Goal: Task Accomplishment & Management: Use online tool/utility

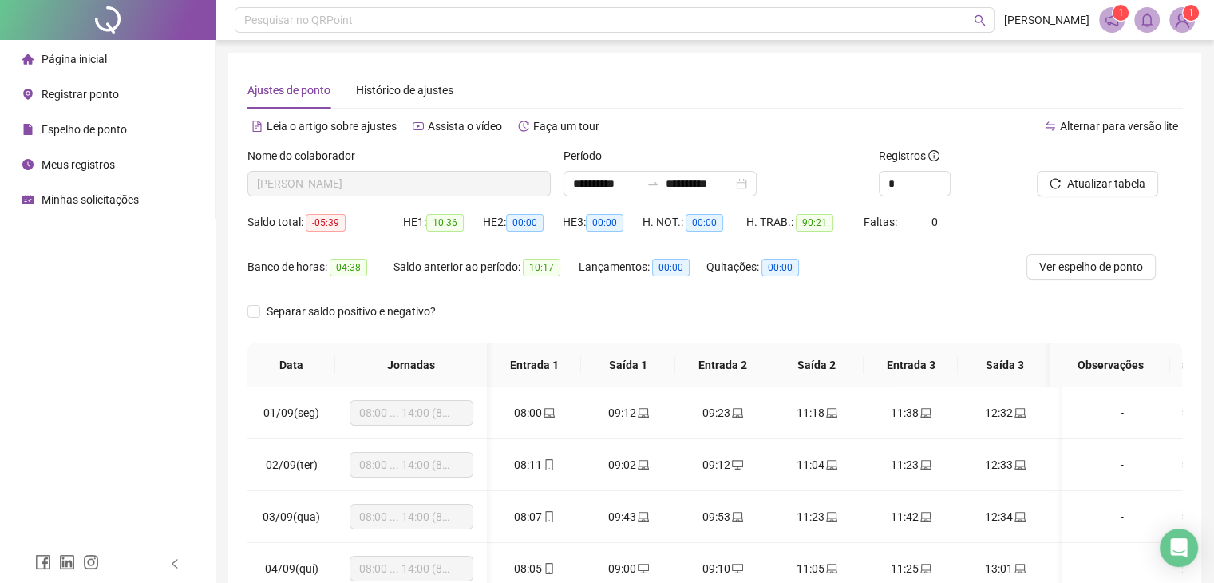
scroll to position [0, 178]
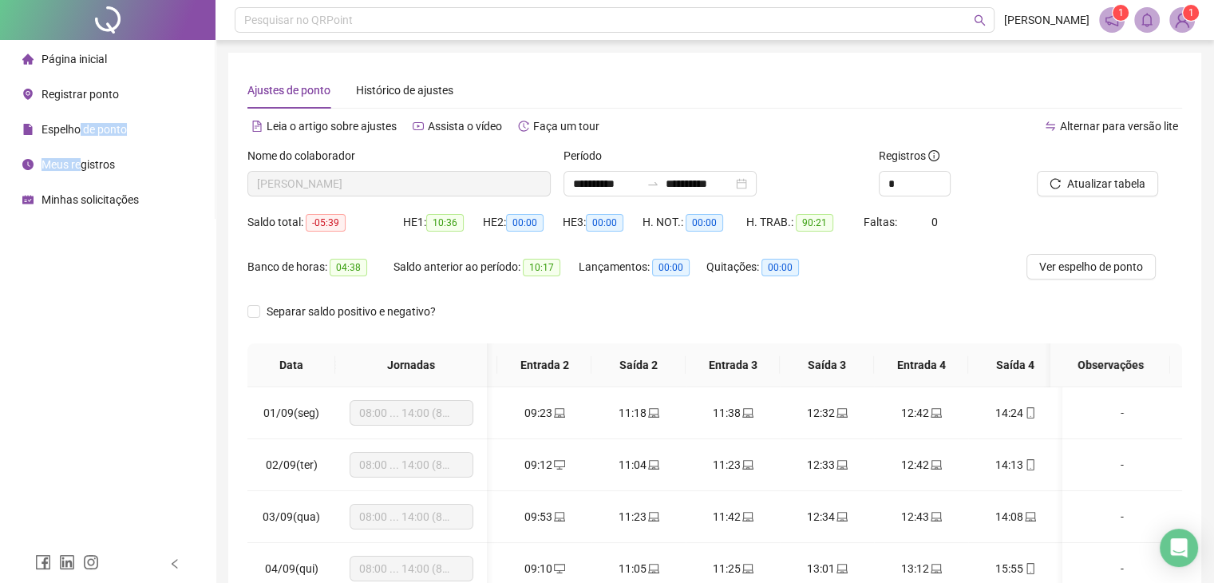
drag, startPoint x: 77, startPoint y: 132, endPoint x: 84, endPoint y: 113, distance: 20.5
click at [89, 165] on ul "Página inicial Registrar ponto Espelho de ponto Meus registros Minhas solicitaç…" at bounding box center [107, 129] width 215 height 179
click at [80, 90] on span "Registrar ponto" at bounding box center [79, 94] width 77 height 13
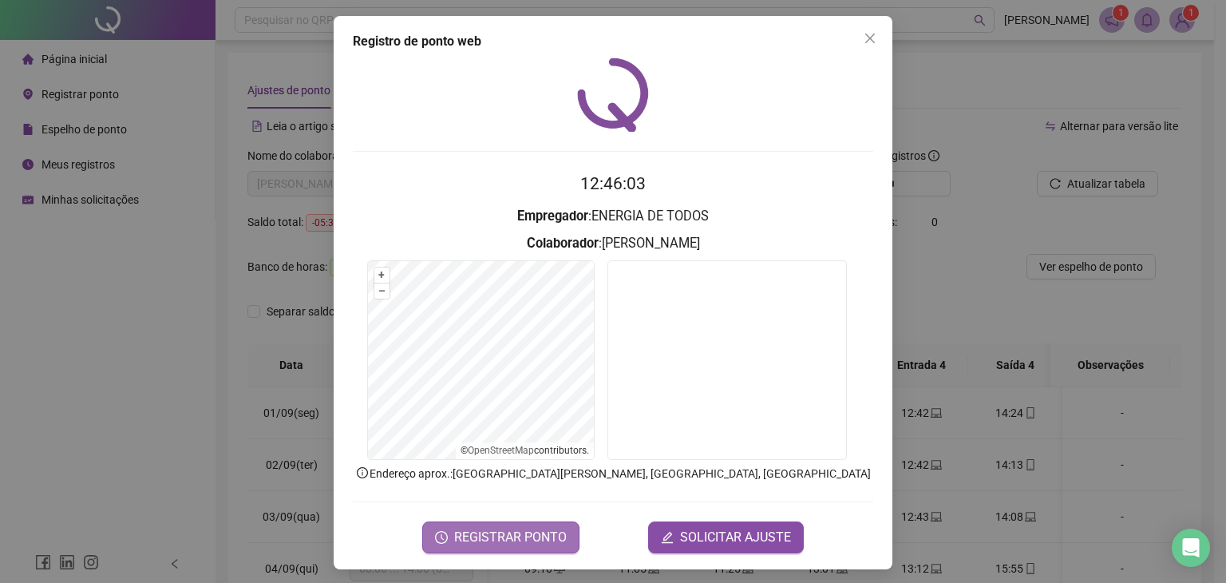
click at [511, 531] on span "REGISTRAR PONTO" at bounding box center [510, 536] width 113 height 19
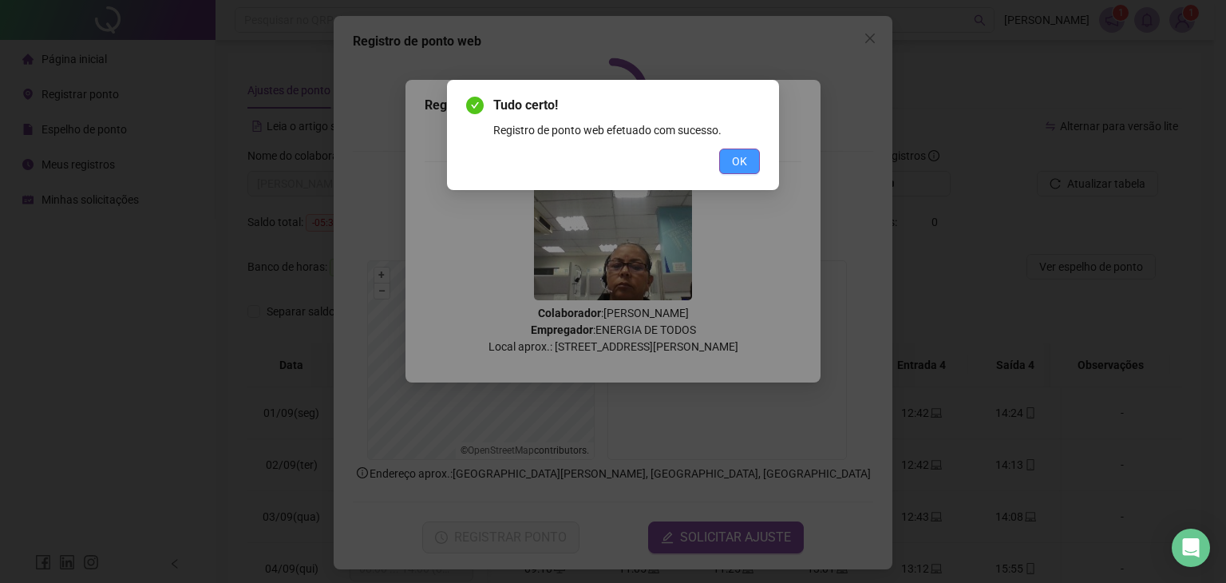
click at [733, 150] on button "OK" at bounding box center [739, 161] width 41 height 26
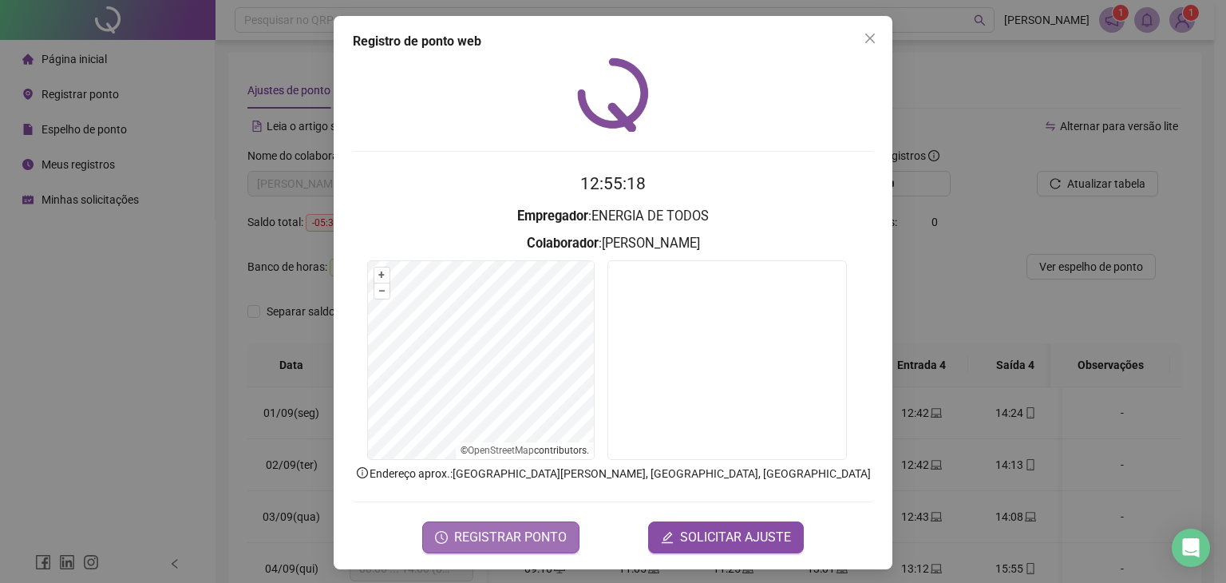
click at [485, 536] on span "REGISTRAR PONTO" at bounding box center [510, 536] width 113 height 19
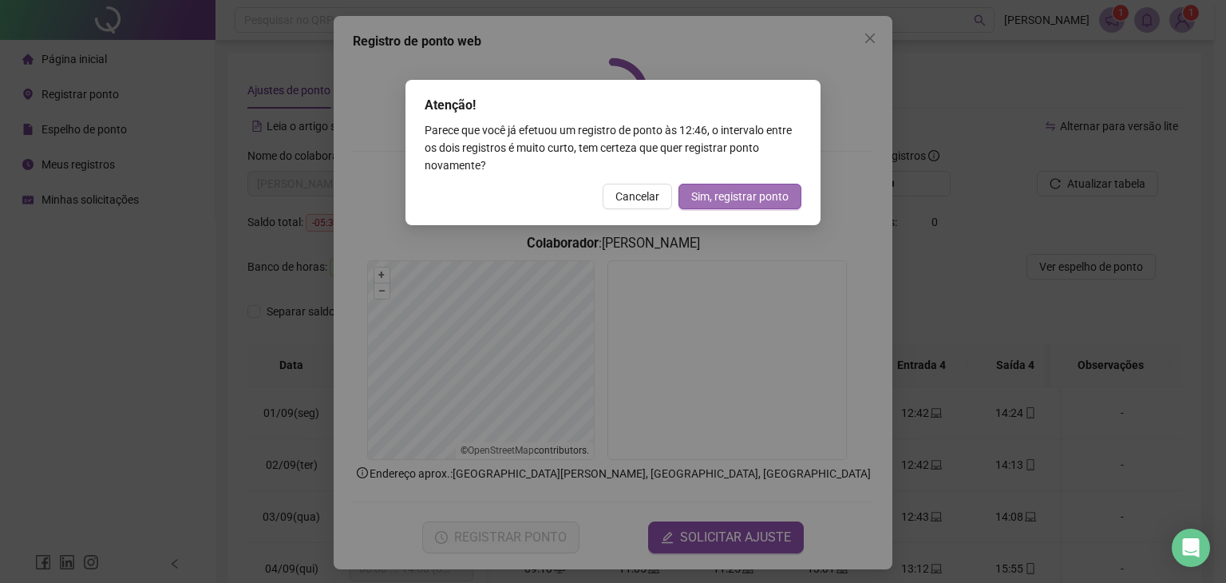
click at [736, 203] on span "Sim, registrar ponto" at bounding box center [739, 197] width 97 height 18
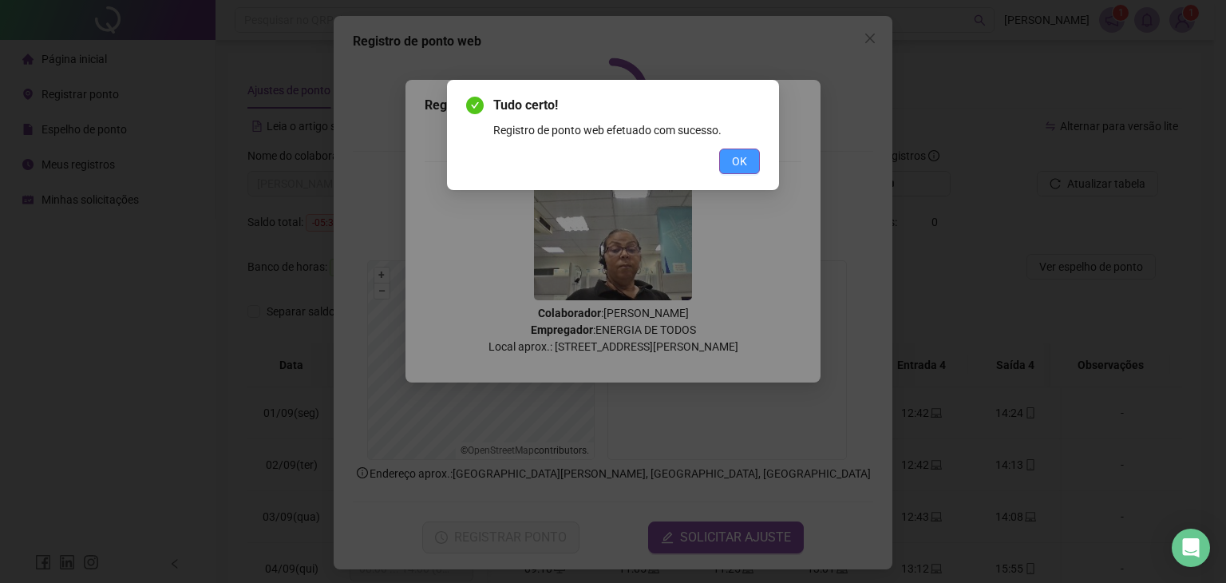
click at [744, 158] on span "OK" at bounding box center [739, 161] width 15 height 18
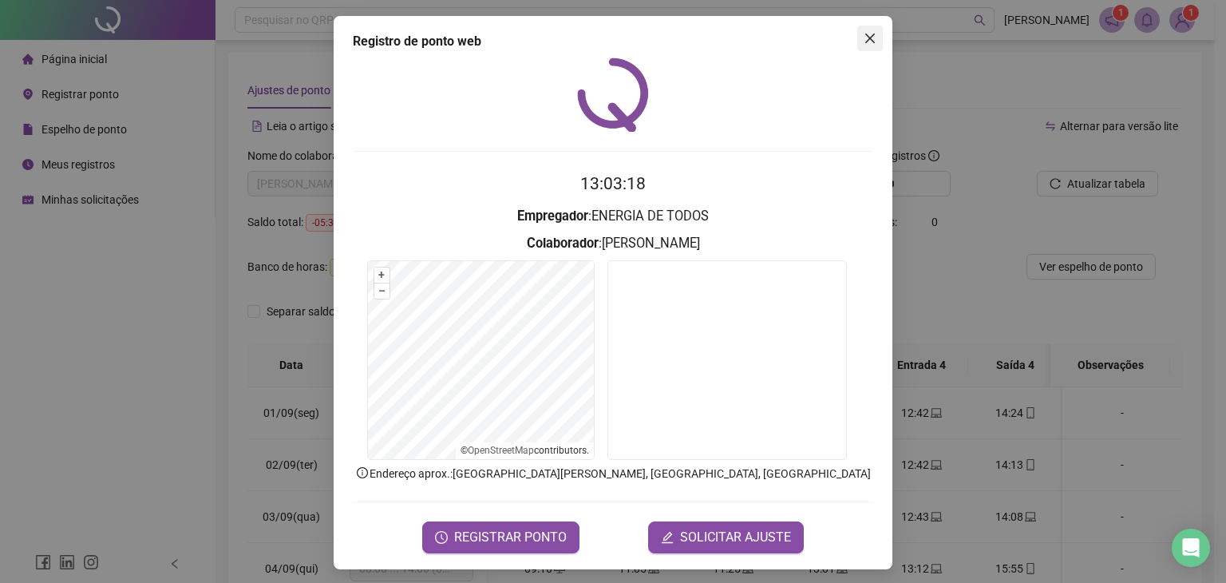
click at [866, 38] on icon "close" at bounding box center [869, 38] width 13 height 13
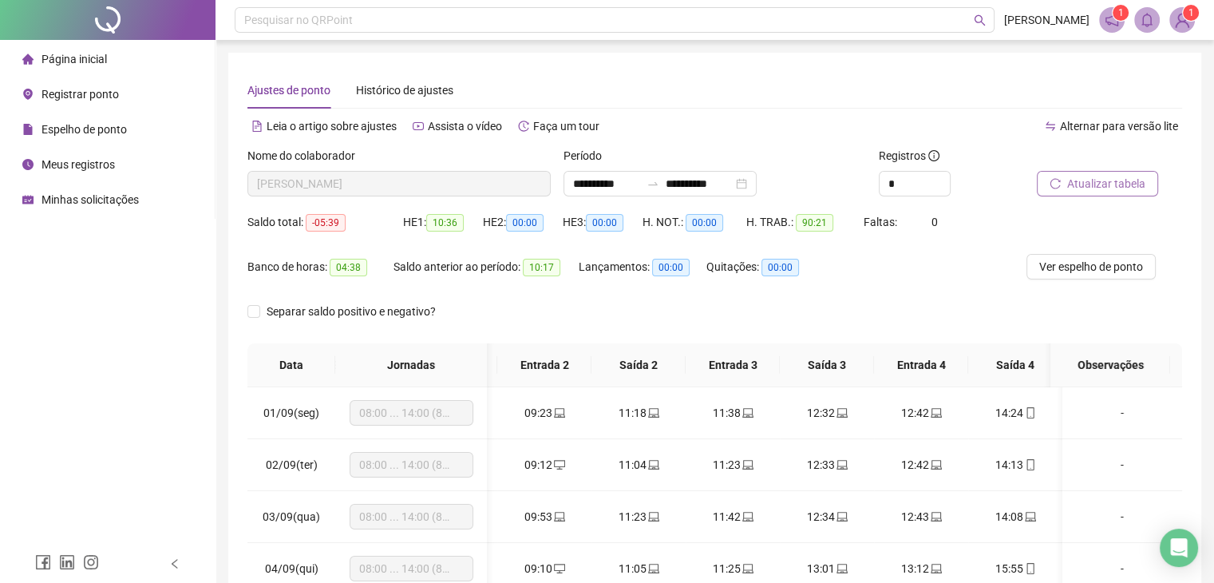
click at [1112, 179] on span "Atualizar tabela" at bounding box center [1106, 184] width 78 height 18
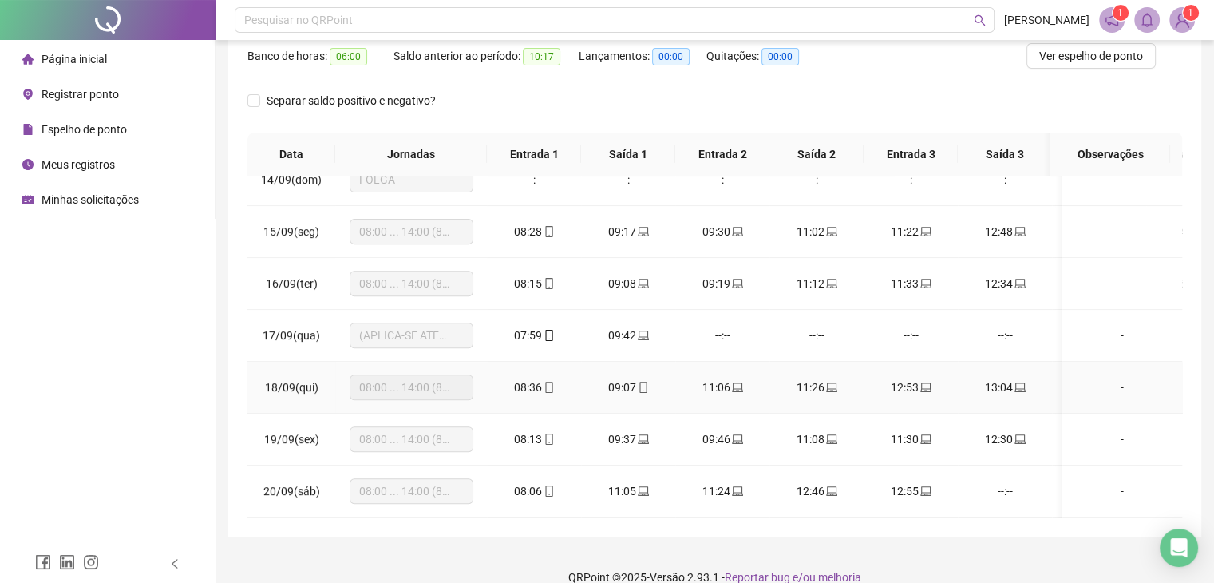
scroll to position [233, 0]
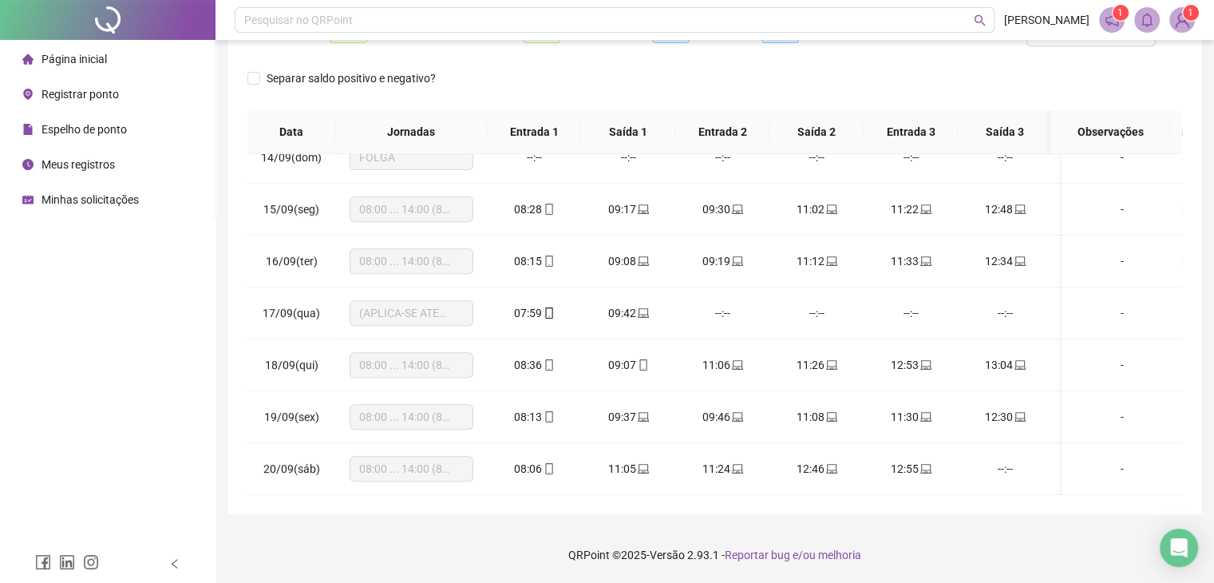
click at [580, 495] on div "**********" at bounding box center [714, 167] width 973 height 694
click at [65, 97] on span "Registrar ponto" at bounding box center [79, 94] width 77 height 13
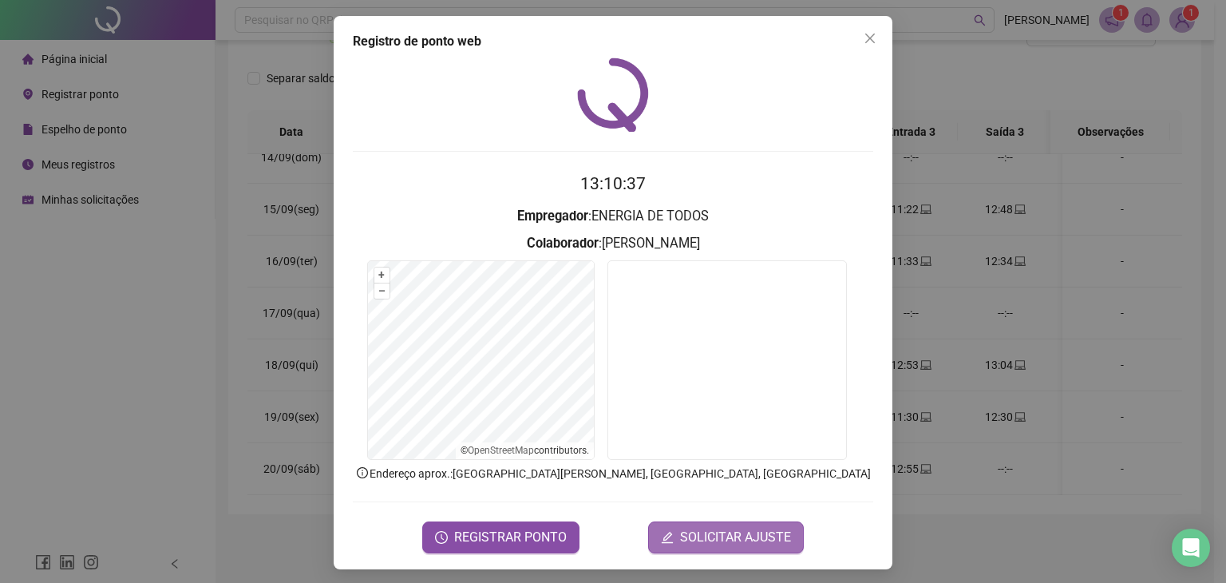
click at [747, 527] on span "SOLICITAR AJUSTE" at bounding box center [735, 536] width 111 height 19
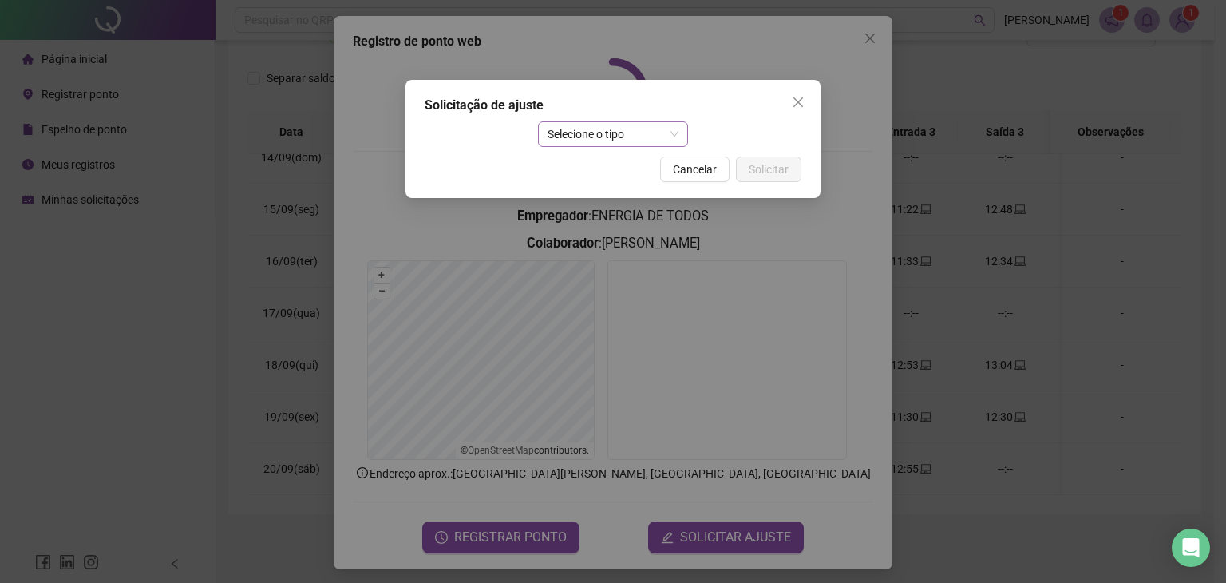
click at [578, 139] on span "Selecione o tipo" at bounding box center [613, 134] width 132 height 24
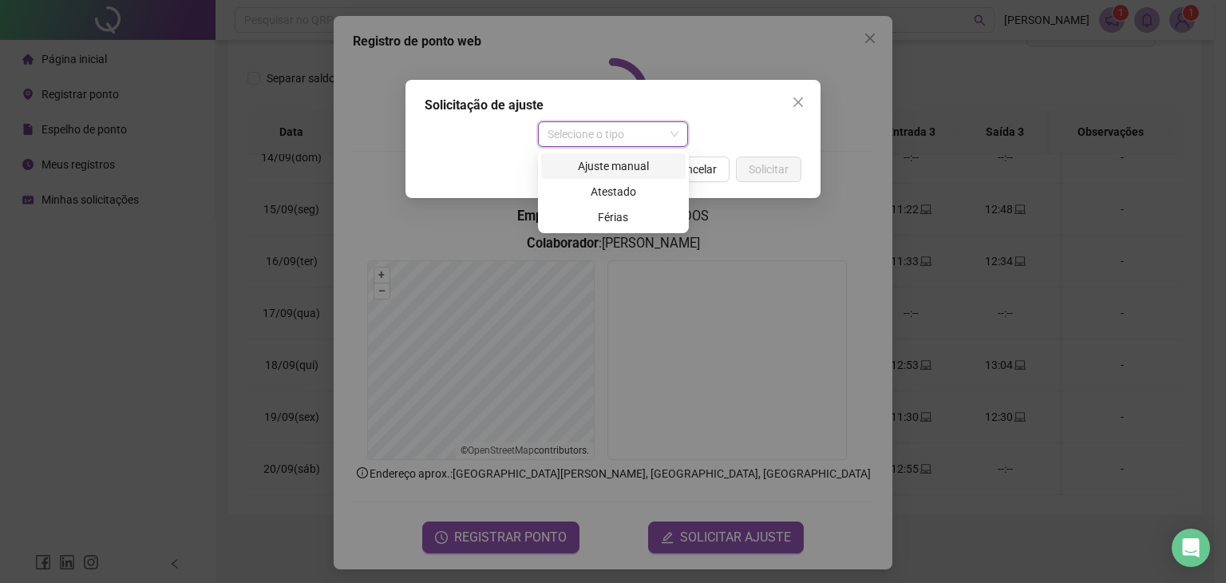
click at [618, 161] on div "Ajuste manual" at bounding box center [613, 166] width 125 height 18
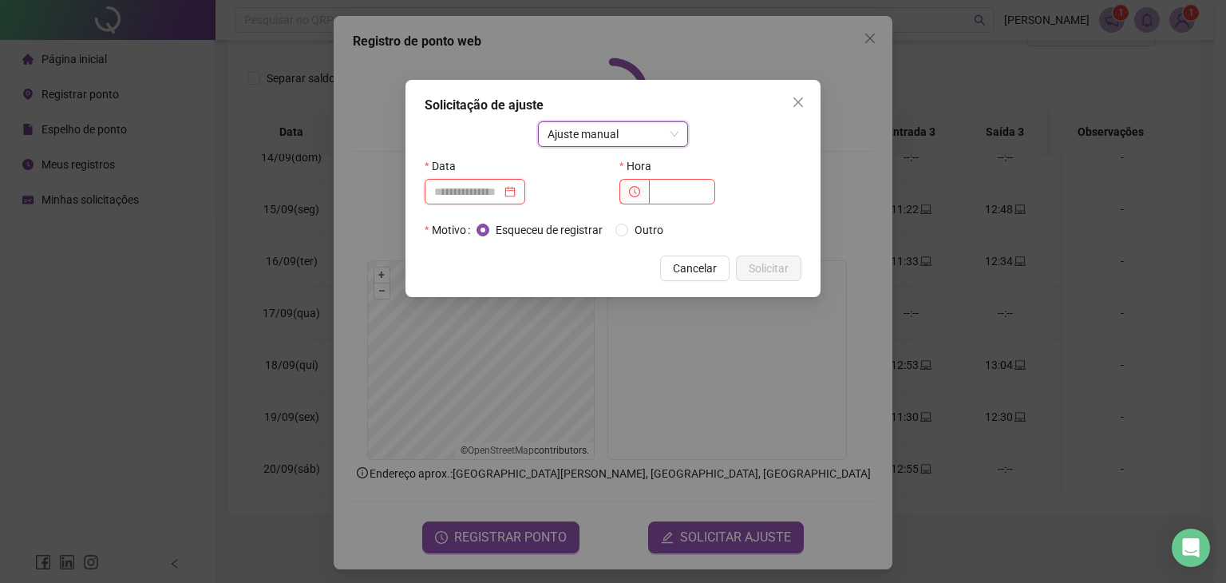
click at [485, 191] on input at bounding box center [467, 192] width 67 height 18
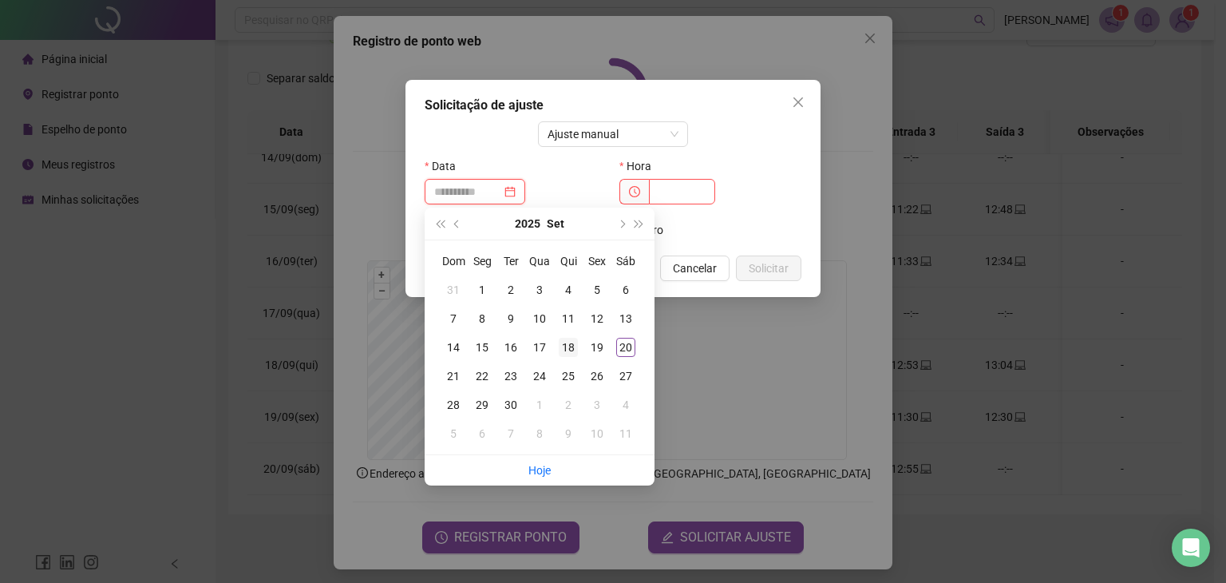
type input "**********"
click at [568, 347] on div "18" at bounding box center [568, 347] width 19 height 19
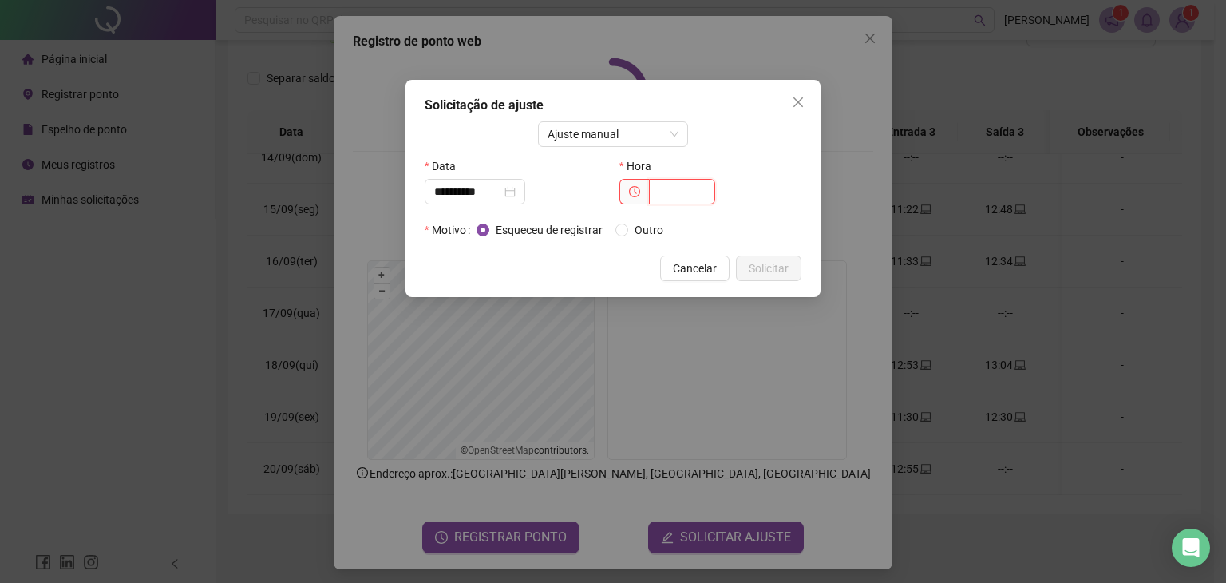
click at [683, 199] on input "text" at bounding box center [682, 192] width 66 height 26
click at [667, 194] on input "text" at bounding box center [682, 192] width 66 height 26
type input "*****"
click at [768, 271] on span "Solicitar" at bounding box center [768, 268] width 40 height 18
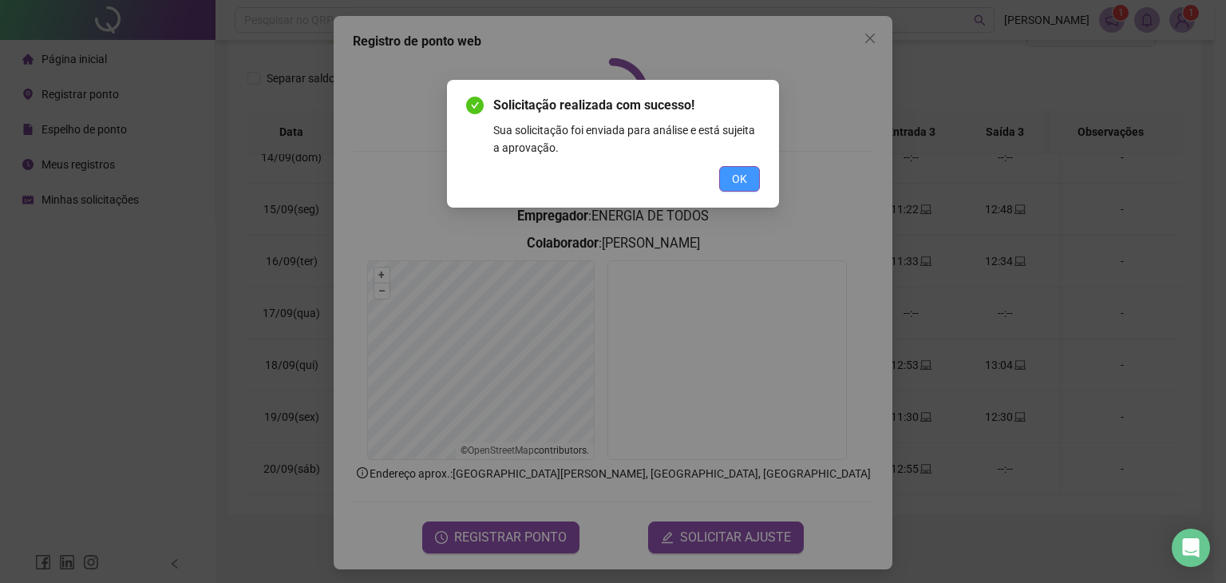
click at [744, 172] on span "OK" at bounding box center [739, 179] width 15 height 18
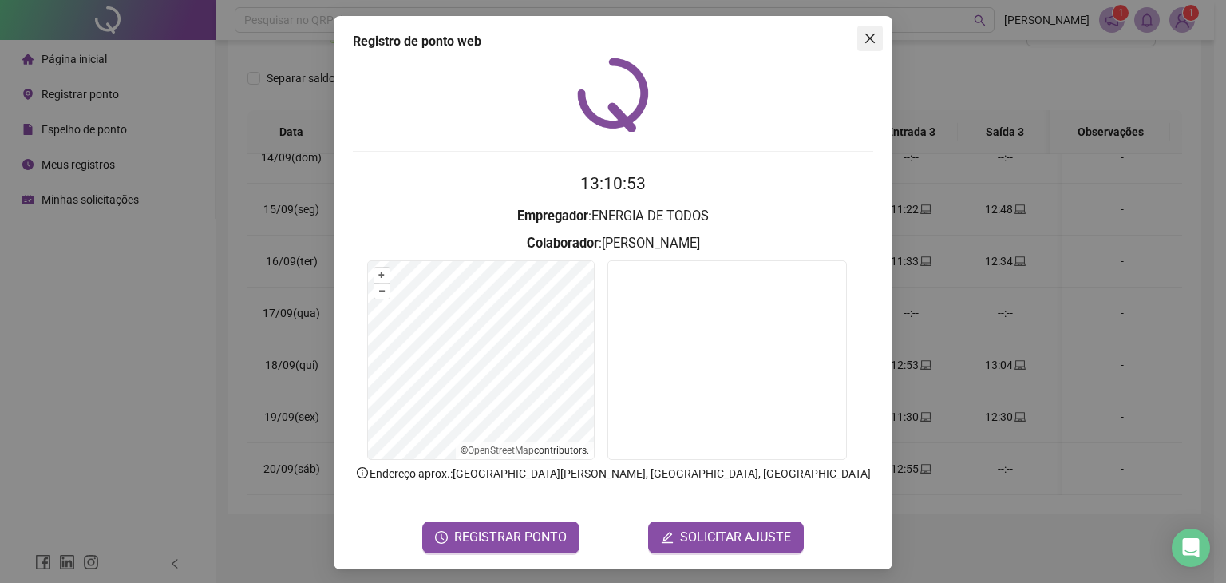
click at [871, 30] on button "Close" at bounding box center [870, 39] width 26 height 26
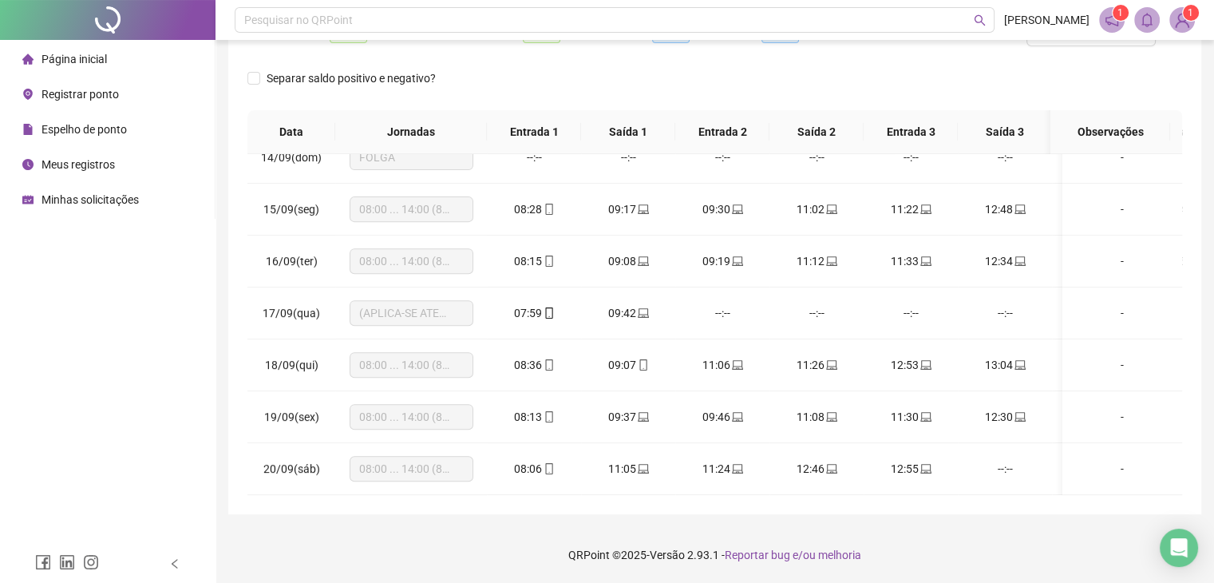
click at [77, 93] on span "Registrar ponto" at bounding box center [79, 94] width 77 height 13
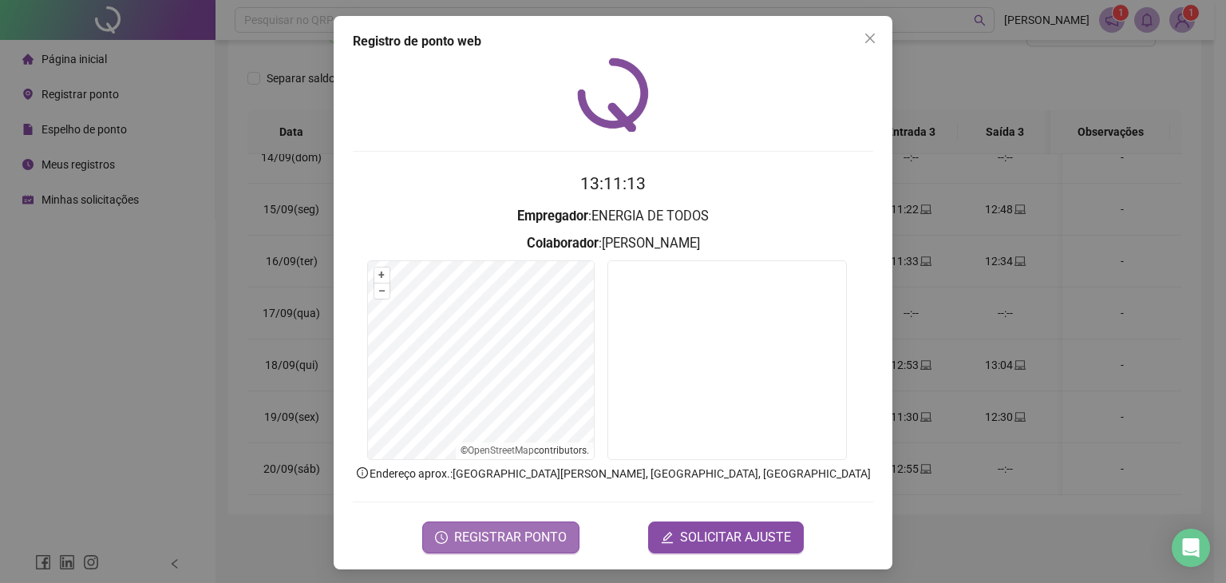
click at [501, 529] on span "REGISTRAR PONTO" at bounding box center [510, 536] width 113 height 19
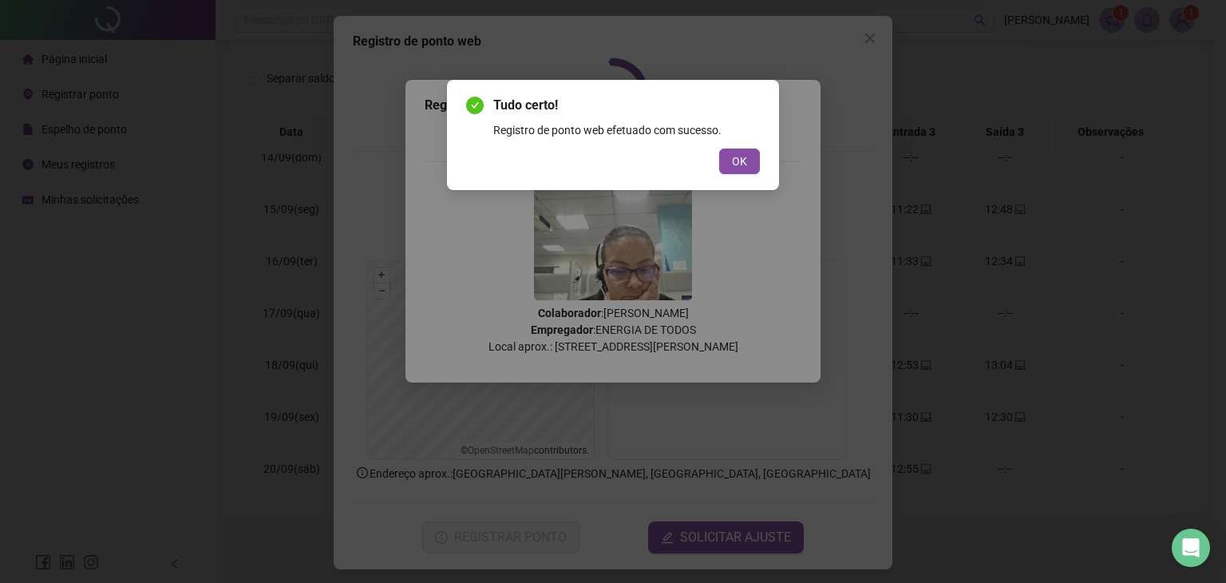
click at [851, 315] on div "Tudo certo! Registro de ponto web efetuado com sucesso. OK" at bounding box center [613, 291] width 1226 height 583
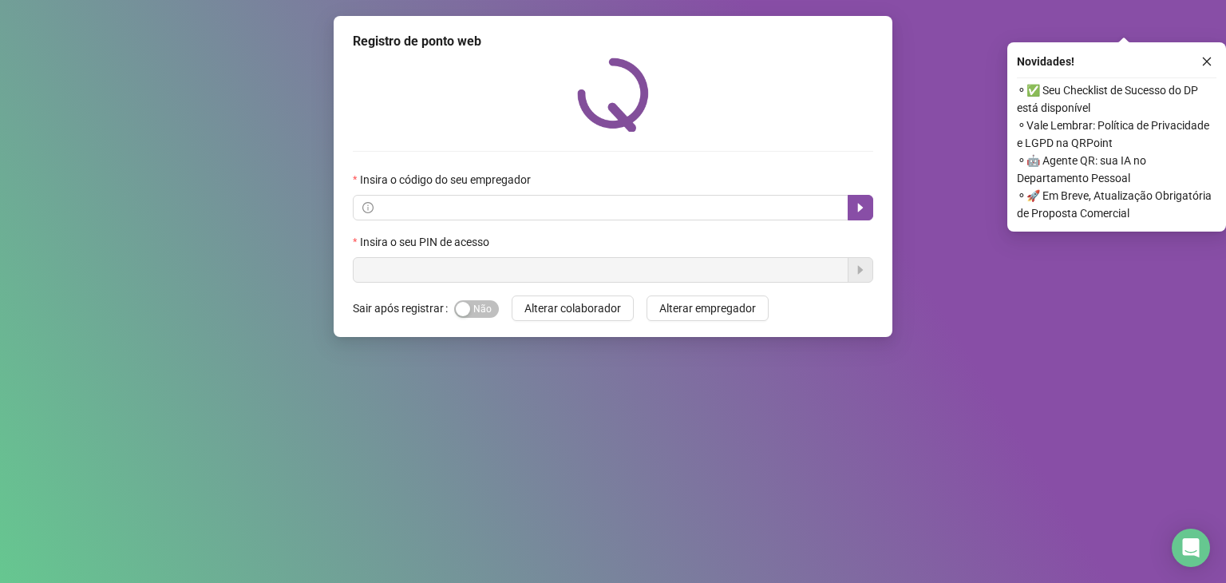
drag, startPoint x: 893, startPoint y: 401, endPoint x: 808, endPoint y: 366, distance: 92.3
click at [892, 401] on div "Registro de ponto web Insira o código do seu empregador Insira o seu PIN de ace…" at bounding box center [613, 291] width 1226 height 583
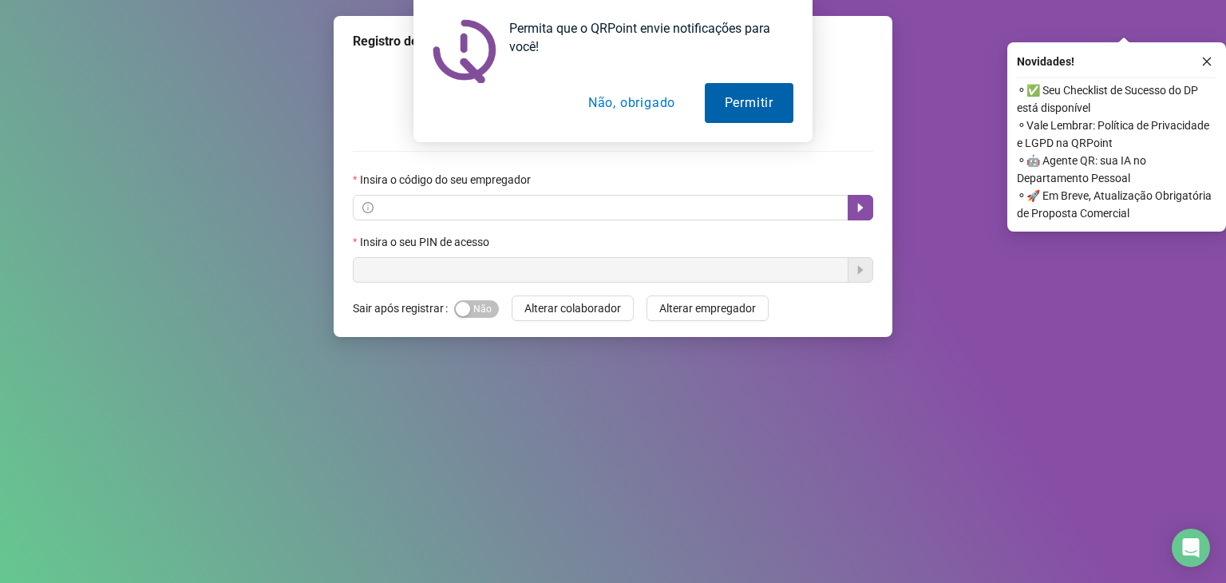
click at [753, 113] on button "Permitir" at bounding box center [749, 103] width 89 height 40
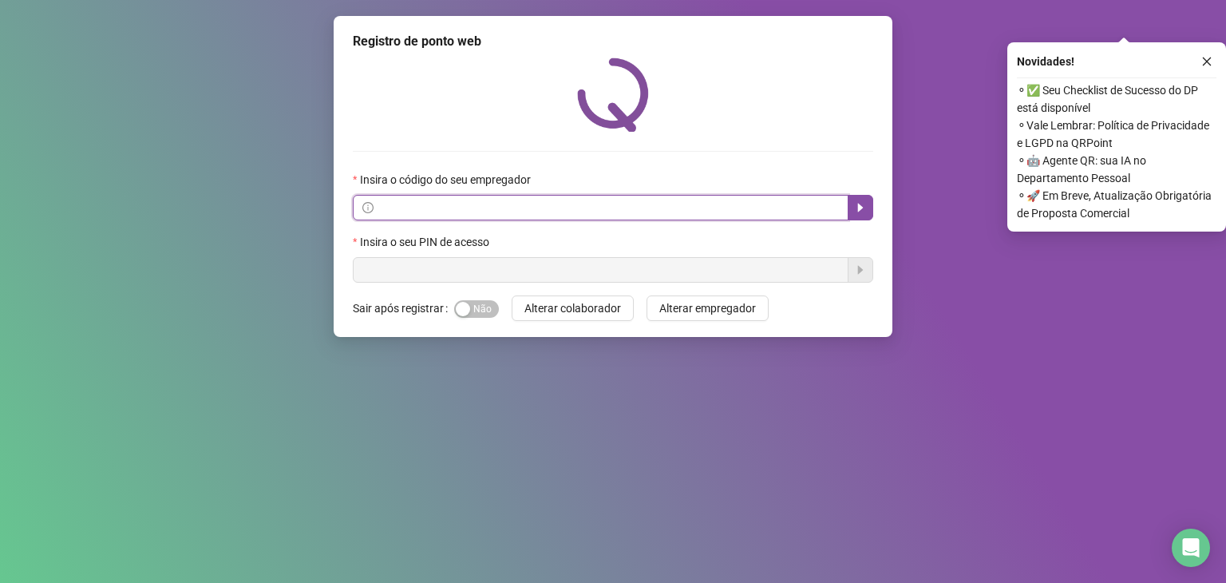
click at [610, 211] on input "text" at bounding box center [608, 208] width 462 height 18
type input "**********"
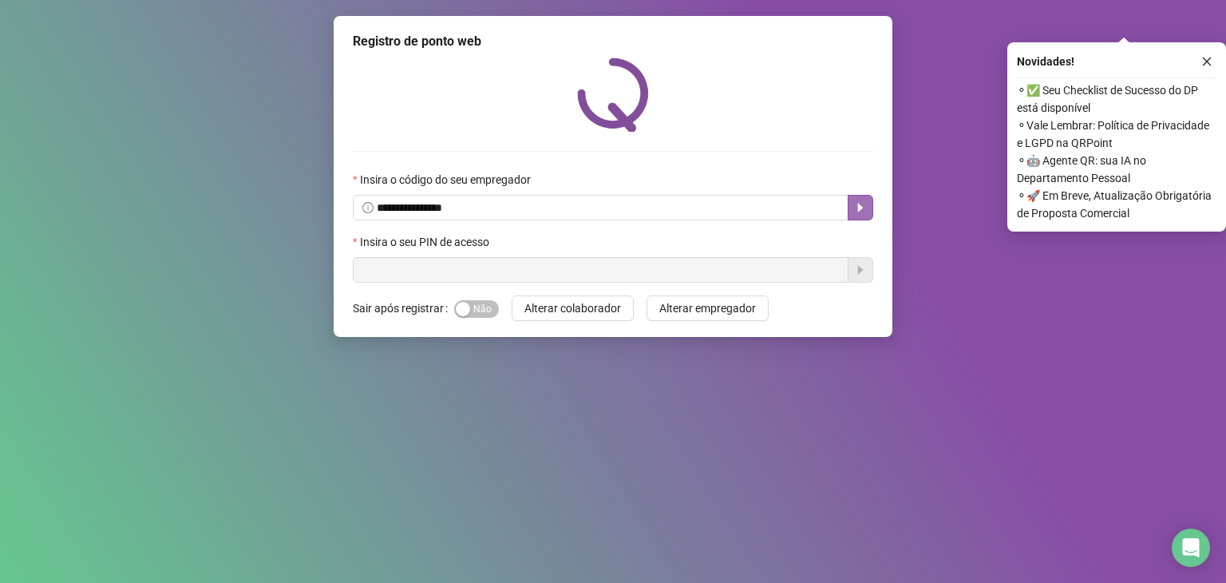
click at [862, 202] on icon "caret-right" at bounding box center [860, 207] width 13 height 13
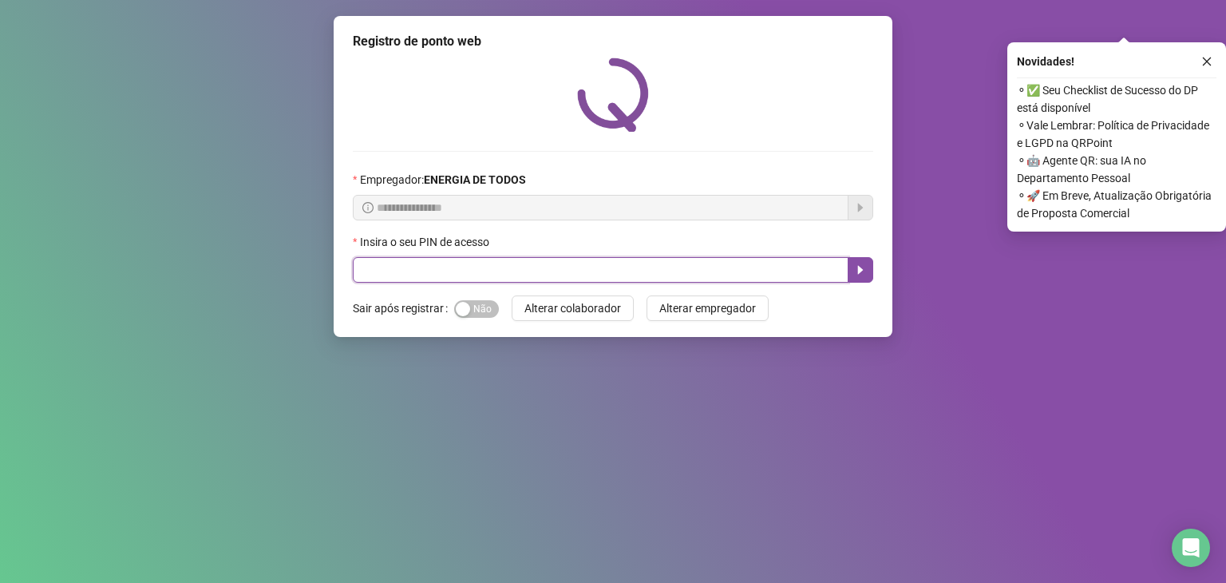
click at [548, 278] on input "text" at bounding box center [601, 270] width 496 height 26
type input "*****"
click at [854, 274] on icon "caret-right" at bounding box center [860, 269] width 13 height 13
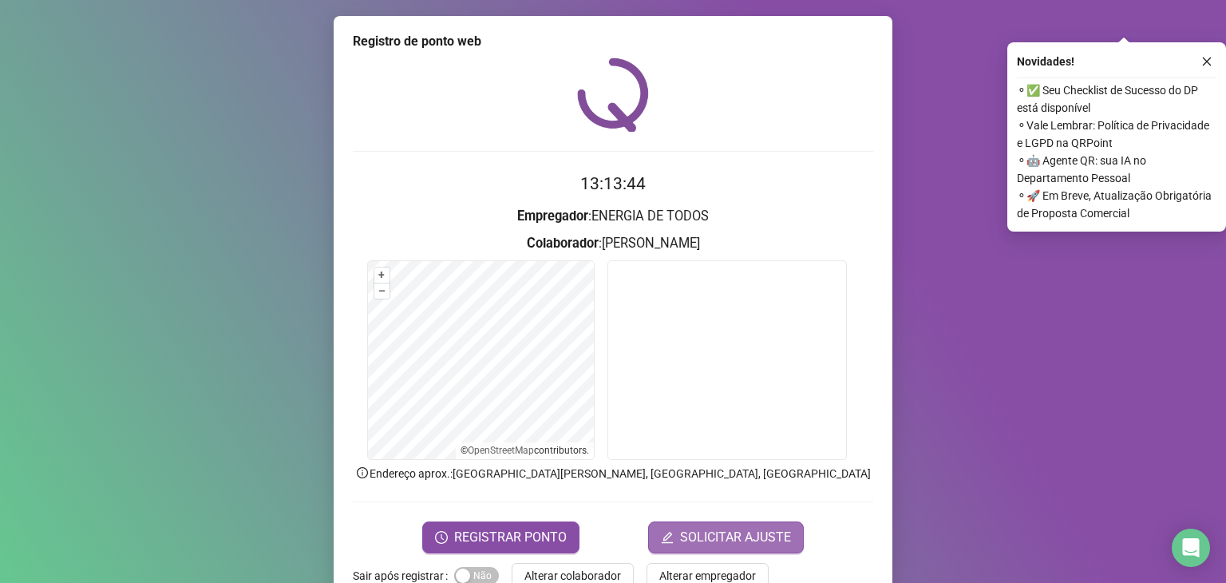
click at [774, 531] on span "SOLICITAR AJUSTE" at bounding box center [735, 536] width 111 height 19
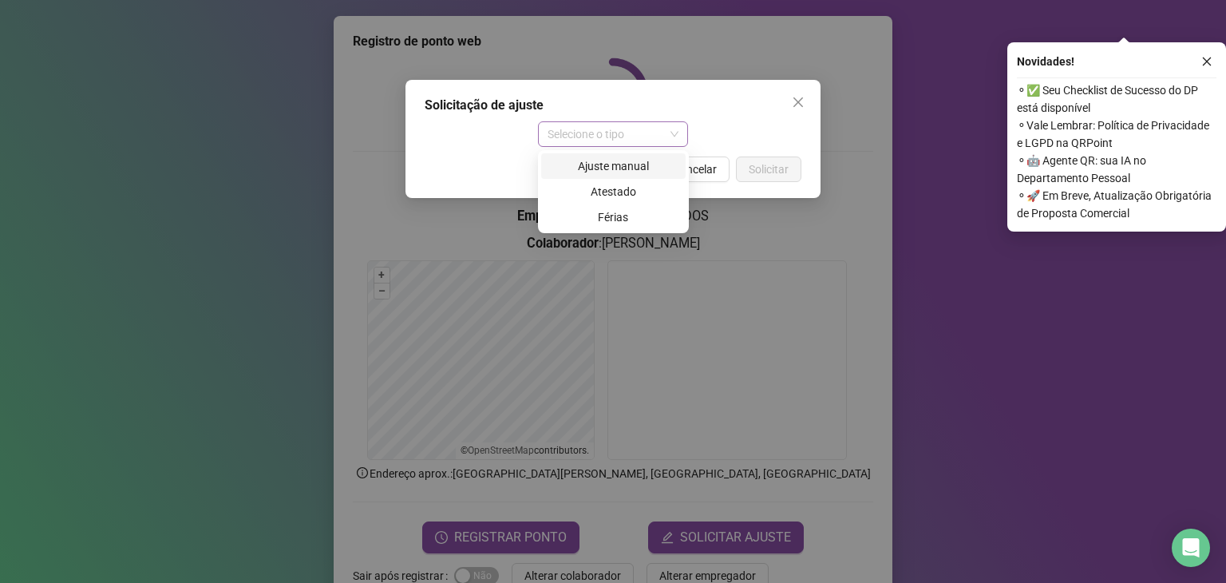
click at [610, 138] on span "Selecione o tipo" at bounding box center [613, 134] width 132 height 24
click at [603, 168] on div "Ajuste manual" at bounding box center [613, 166] width 125 height 18
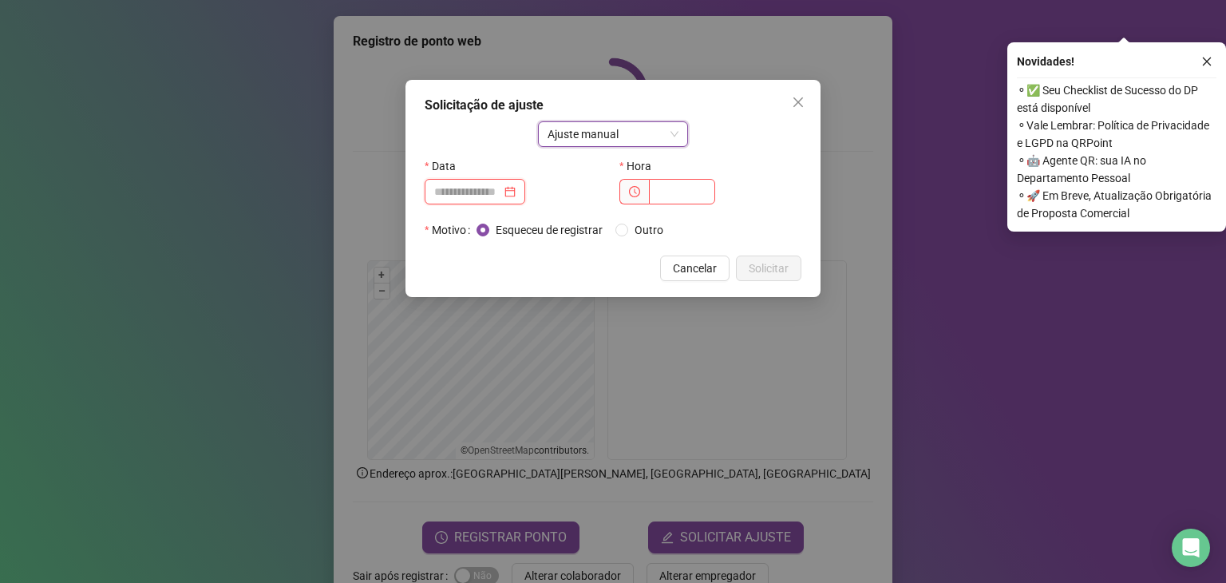
click at [501, 197] on input at bounding box center [467, 192] width 67 height 18
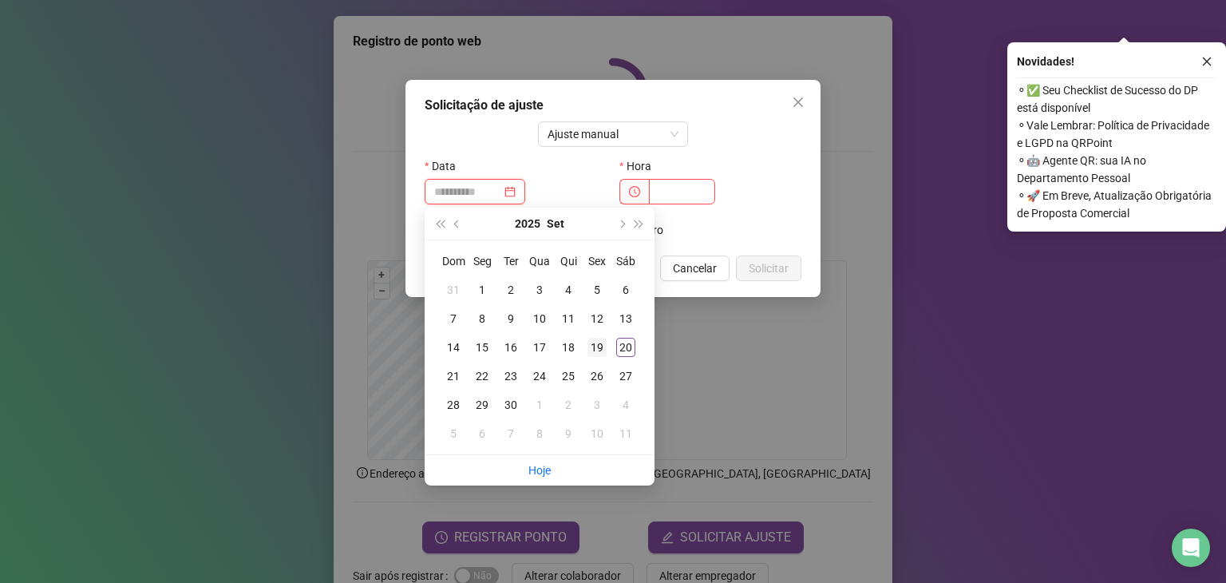
type input "**********"
click at [592, 346] on div "19" at bounding box center [596, 347] width 19 height 19
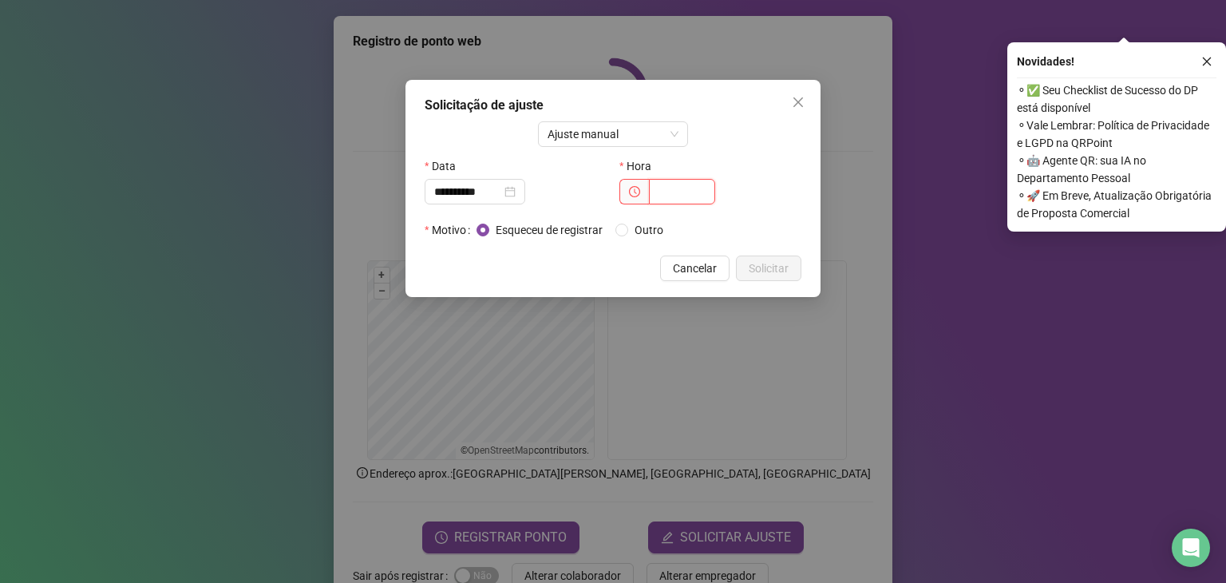
click at [675, 188] on input "text" at bounding box center [682, 192] width 66 height 26
type input "*****"
click at [769, 275] on span "Solicitar" at bounding box center [768, 268] width 40 height 18
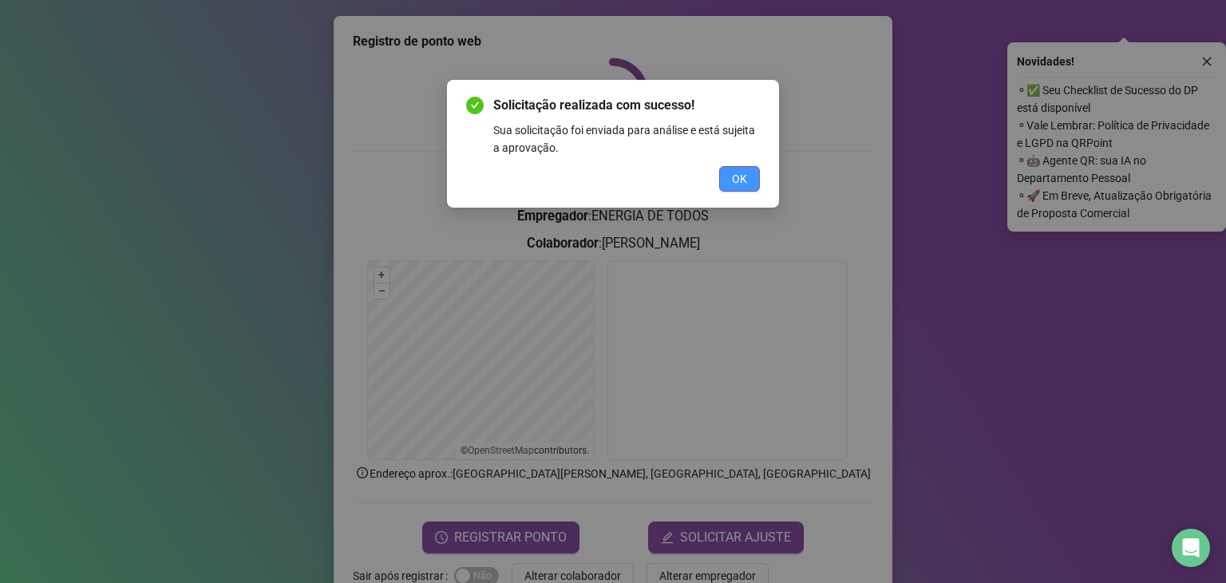
click at [754, 183] on button "OK" at bounding box center [739, 179] width 41 height 26
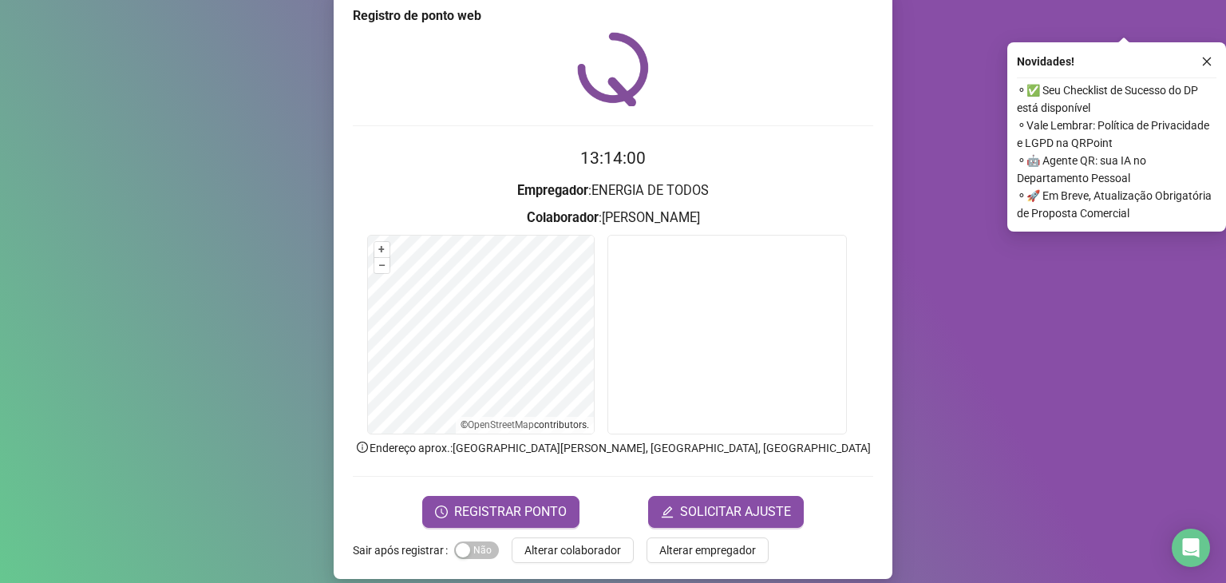
scroll to position [39, 0]
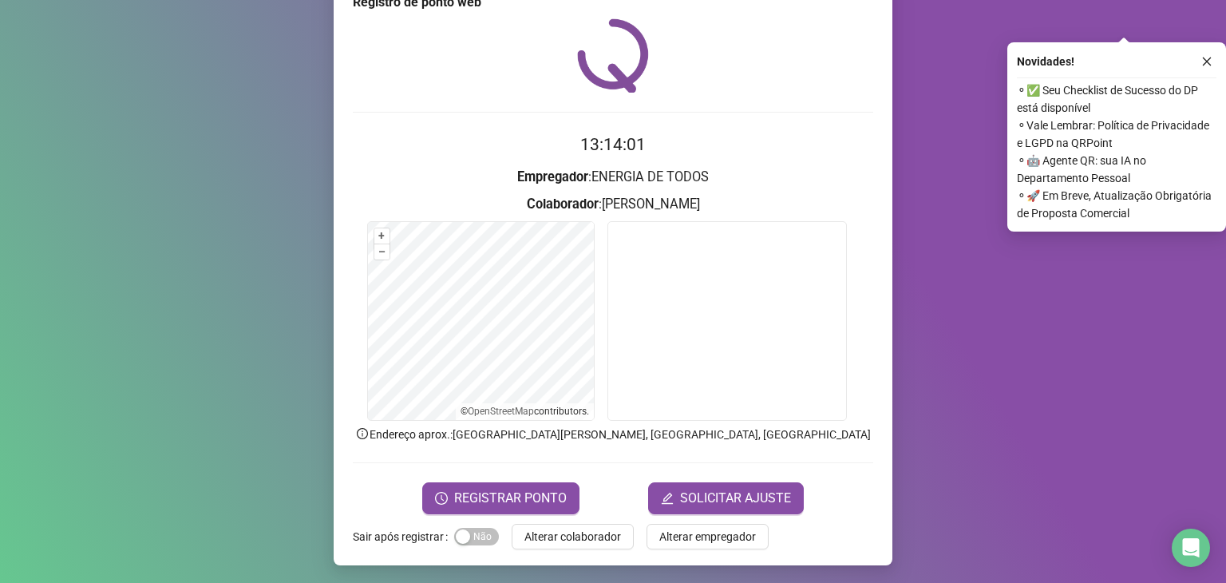
click at [1098, 369] on div "Registro de ponto web 13:14:01 Empregador : ENERGIA DE TODOS Colaborador : ERIC…" at bounding box center [613, 291] width 1226 height 583
click at [1204, 61] on icon "close" at bounding box center [1206, 61] width 11 height 11
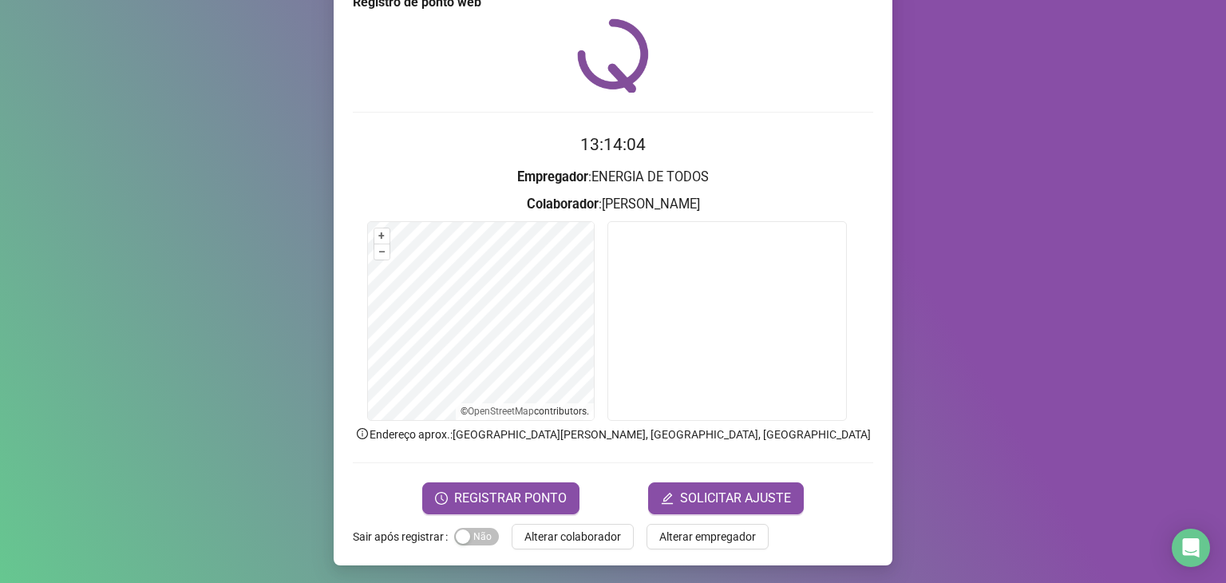
click at [265, 143] on div "Registro de ponto web 13:14:04 Empregador : ENERGIA DE TODOS Colaborador : ERIC…" at bounding box center [613, 291] width 1226 height 583
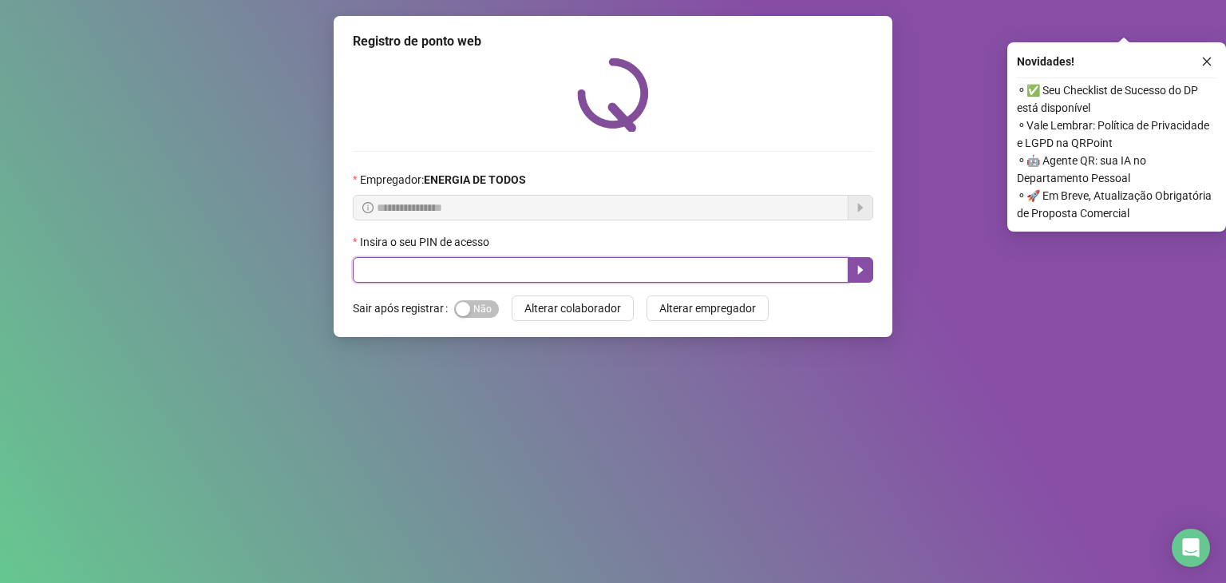
click at [627, 278] on input "text" at bounding box center [601, 270] width 496 height 26
type input "*****"
click at [862, 268] on icon "caret-right" at bounding box center [860, 269] width 13 height 13
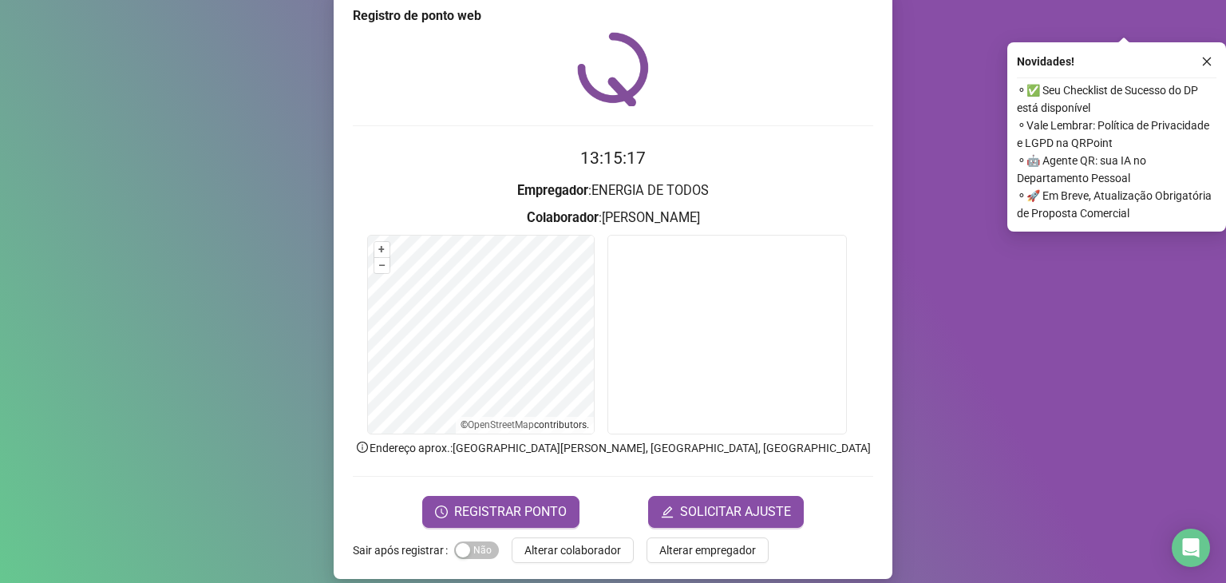
scroll to position [39, 0]
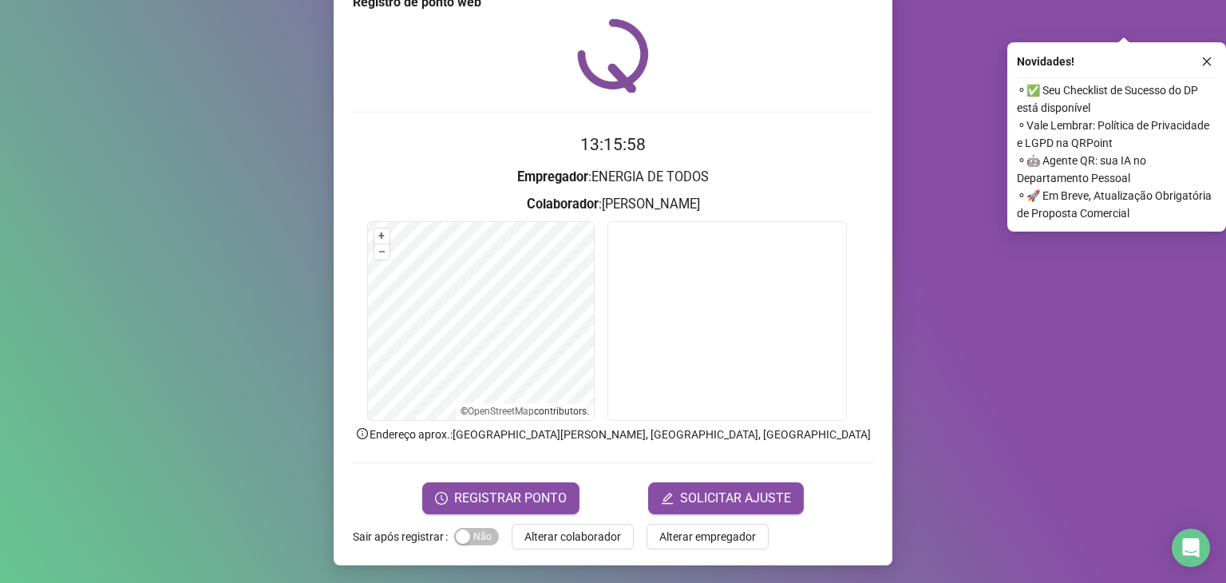
click at [1015, 409] on div "Registro de ponto web 13:15:58 Empregador : ENERGIA DE TODOS Colaborador : ERIC…" at bounding box center [613, 291] width 1226 height 583
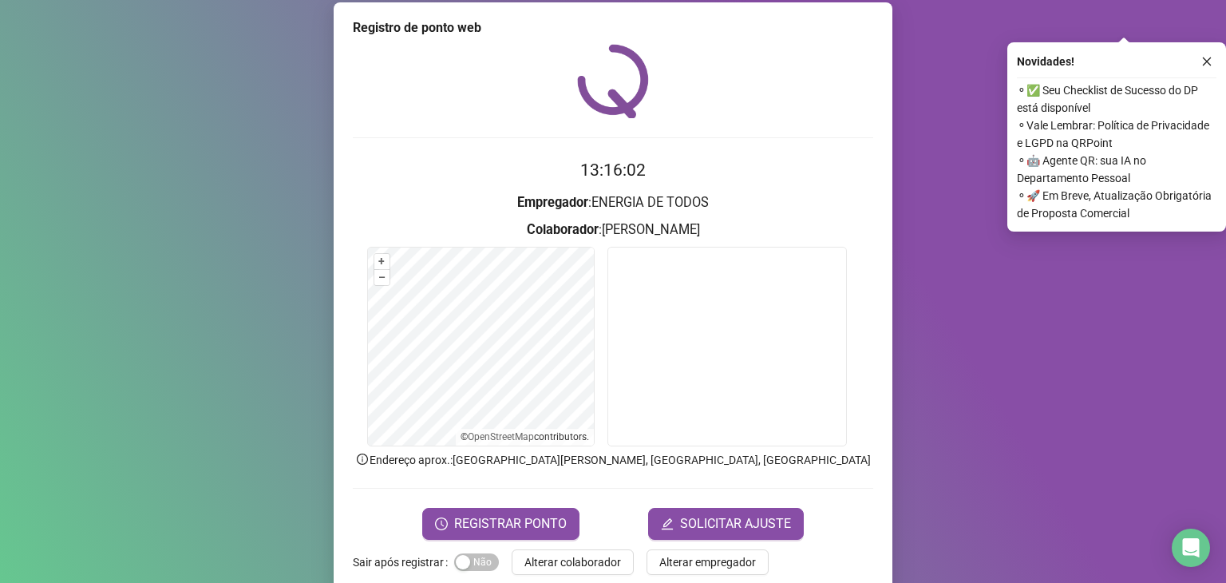
scroll to position [0, 0]
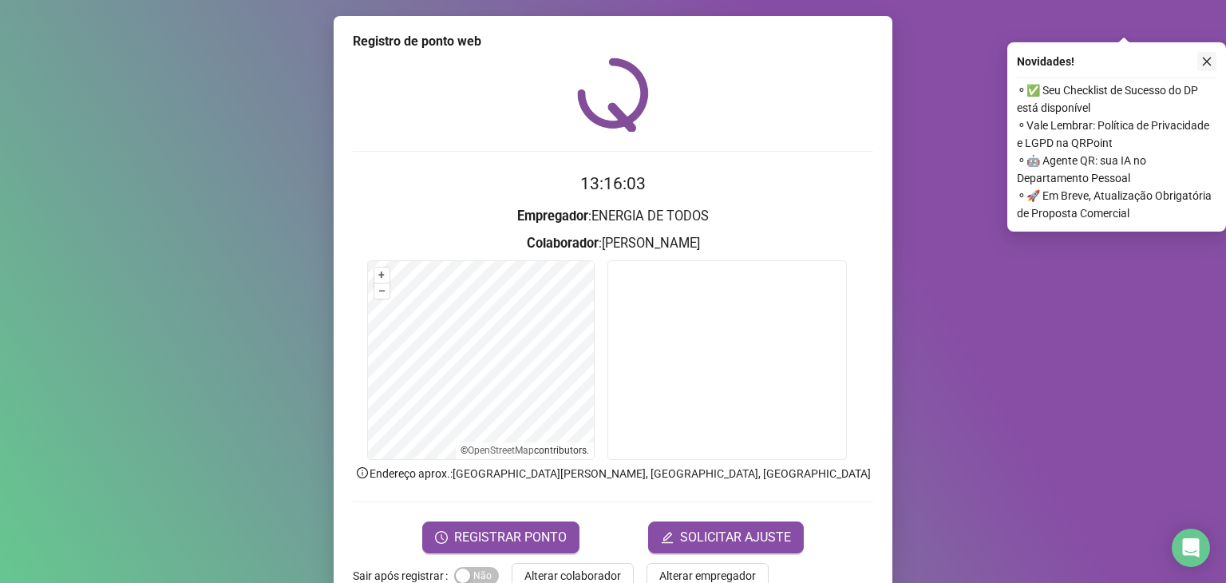
click at [1210, 60] on icon "close" at bounding box center [1206, 61] width 11 height 11
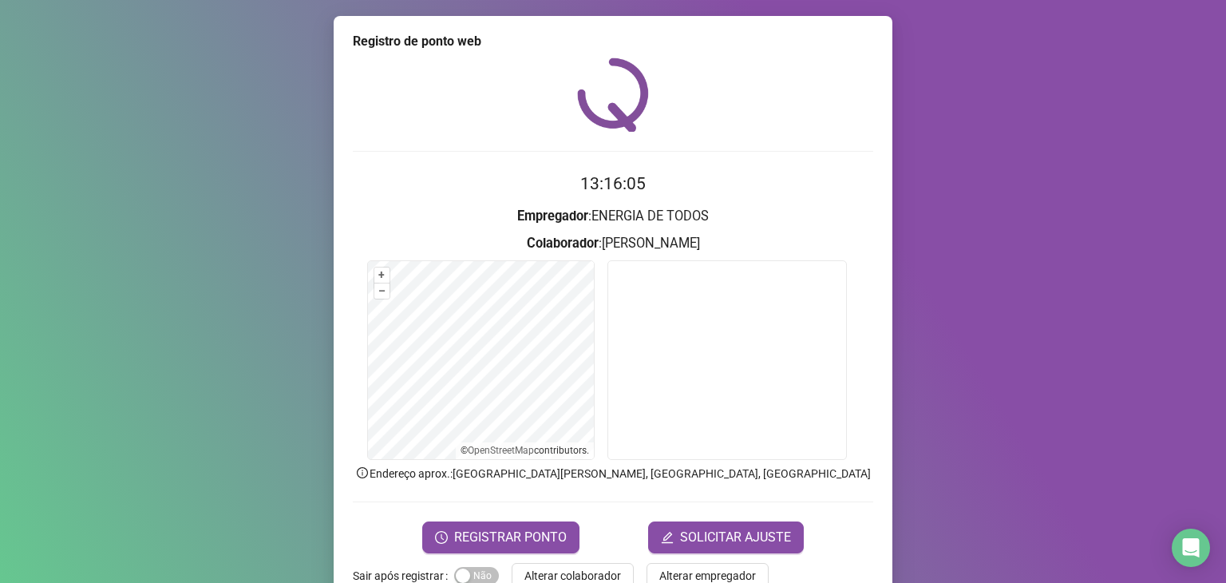
click at [1196, 57] on div "Registro de ponto web 13:16:05 Empregador : ENERGIA DE TODOS Colaborador : ERIC…" at bounding box center [613, 291] width 1226 height 583
